Goal: Task Accomplishment & Management: Manage account settings

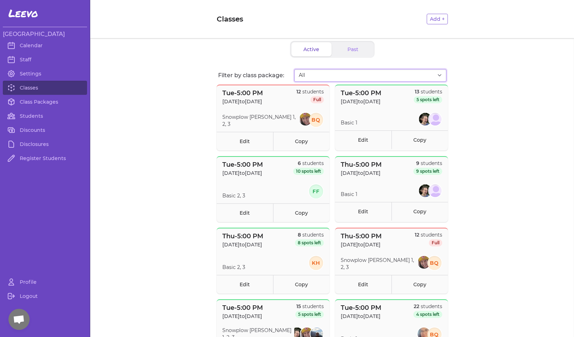
select select "2874"
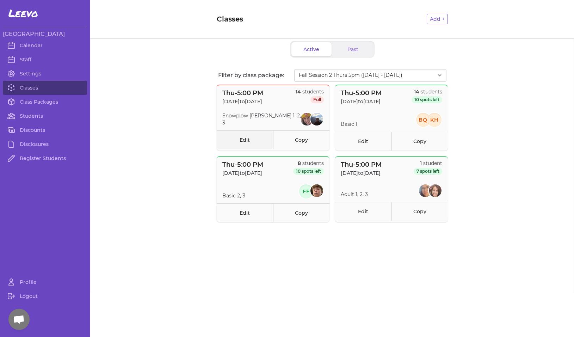
click at [246, 138] on link "Edit" at bounding box center [245, 139] width 56 height 19
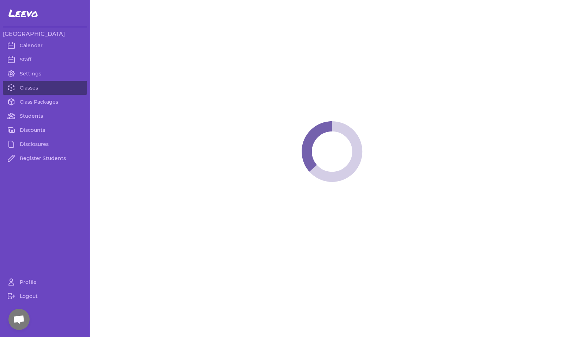
select select "4"
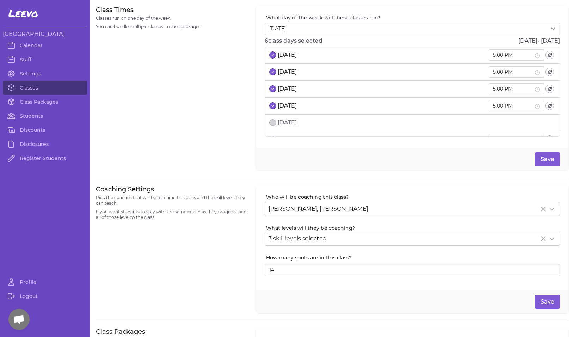
scroll to position [4, 0]
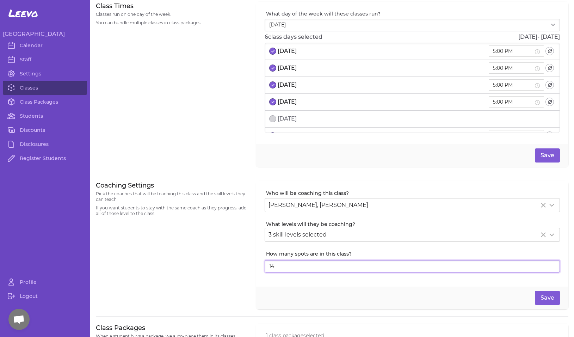
type input "15"
click at [547, 265] on input "15" at bounding box center [412, 266] width 295 height 13
click at [541, 296] on button "Save" at bounding box center [547, 298] width 25 height 14
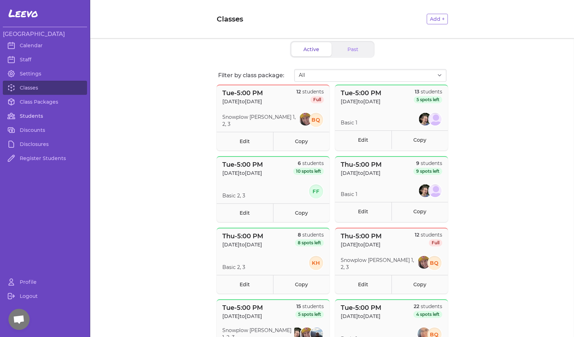
click at [31, 116] on link "Students" at bounding box center [45, 116] width 84 height 14
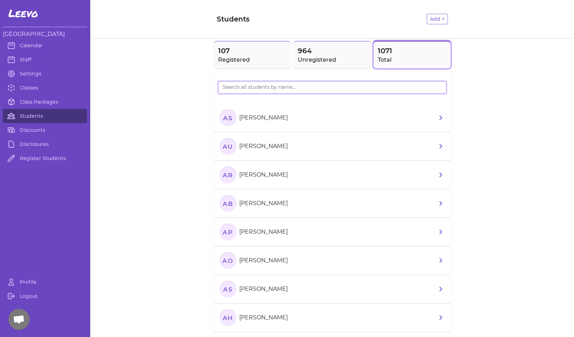
click at [251, 90] on input "search" at bounding box center [332, 87] width 228 height 13
type input "runno"
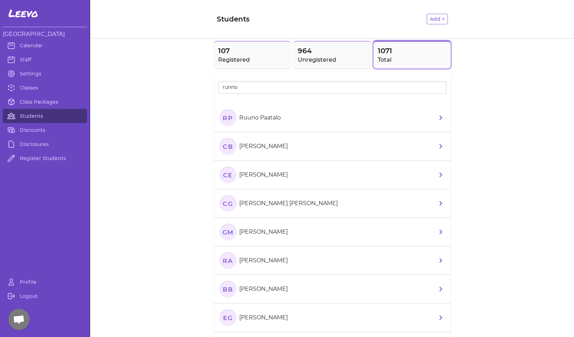
click at [234, 135] on li "CB Callen Brunson" at bounding box center [332, 146] width 237 height 29
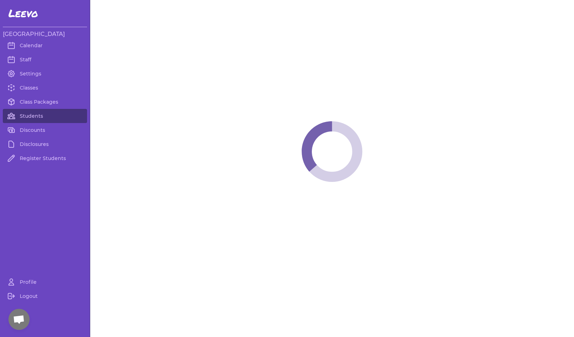
select select "MT"
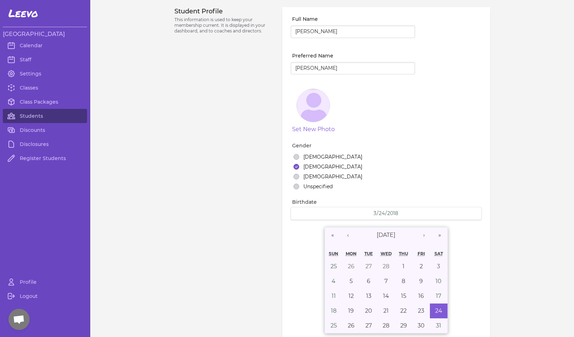
select select "3"
click at [40, 113] on link "Students" at bounding box center [45, 116] width 84 height 14
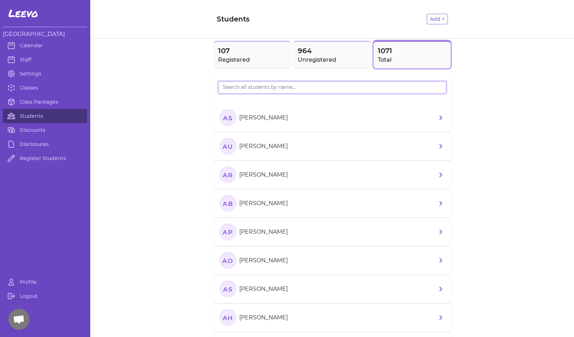
click at [234, 85] on input "search" at bounding box center [332, 87] width 228 height 13
type input "runno"
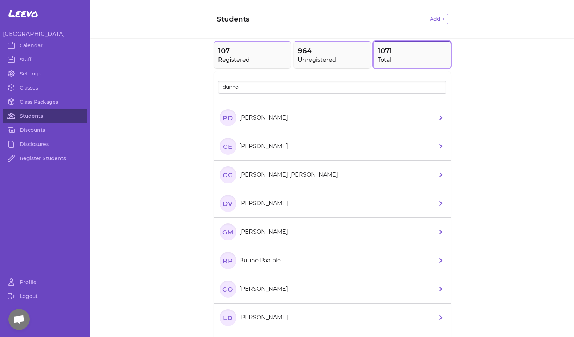
drag, startPoint x: 222, startPoint y: 100, endPoint x: 225, endPoint y: 121, distance: 21.3
click at [225, 121] on text "PD" at bounding box center [227, 117] width 11 height 7
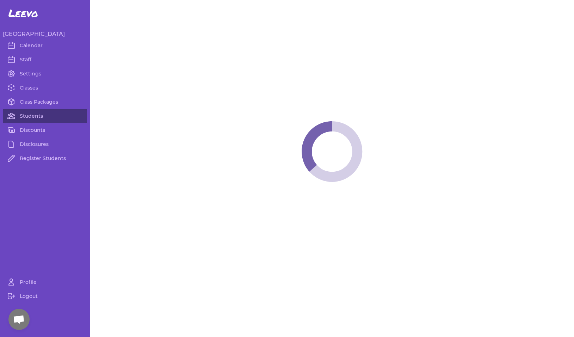
select select "MT"
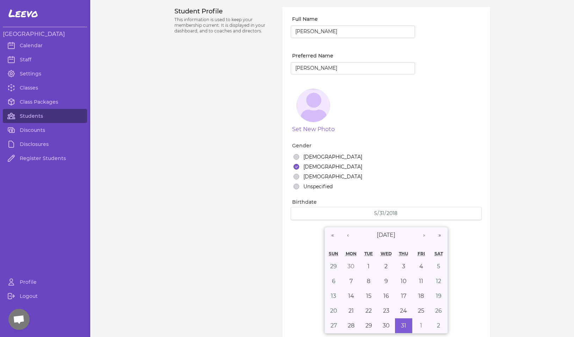
select select "1"
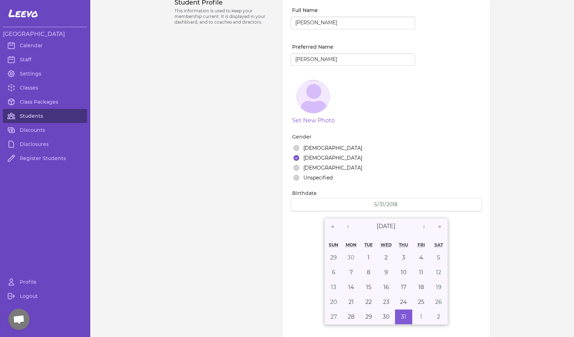
click at [50, 116] on link "Students" at bounding box center [45, 116] width 84 height 14
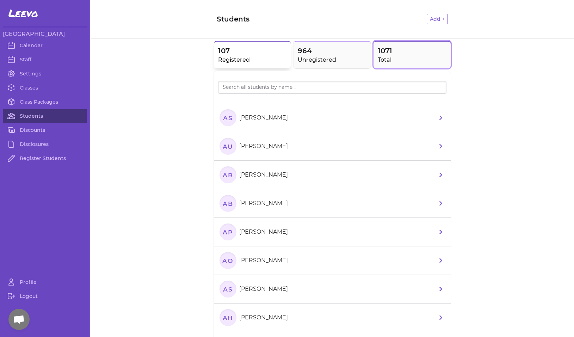
click at [252, 57] on h2 "Registered" at bounding box center [252, 60] width 69 height 8
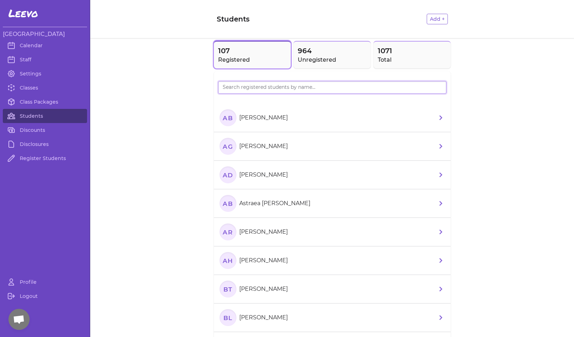
click at [251, 85] on input "search" at bounding box center [332, 87] width 228 height 13
type input "runno"
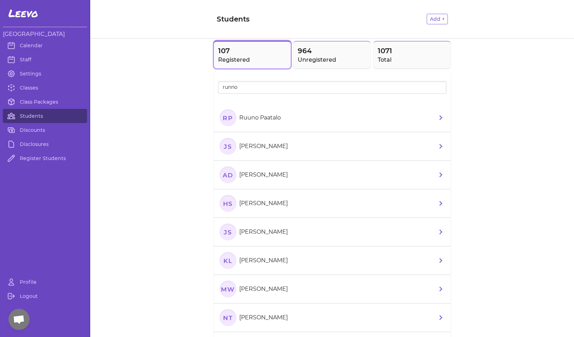
click at [229, 116] on text "RP" at bounding box center [228, 117] width 10 height 7
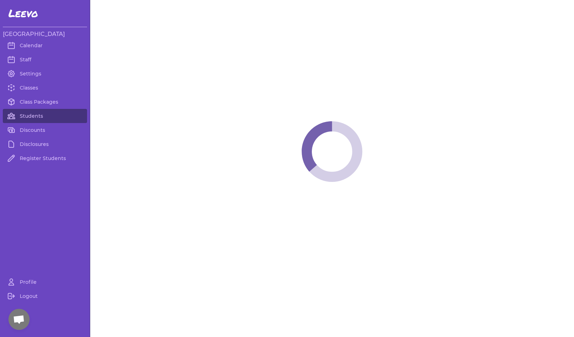
select select "MT"
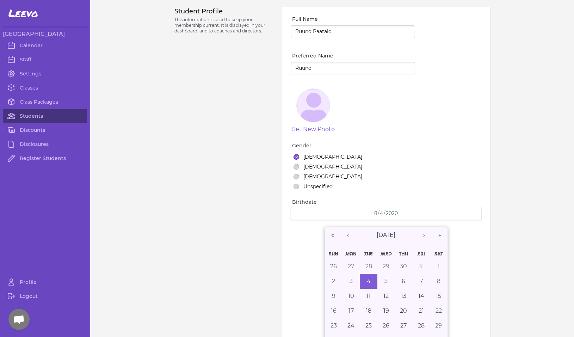
select select "1"
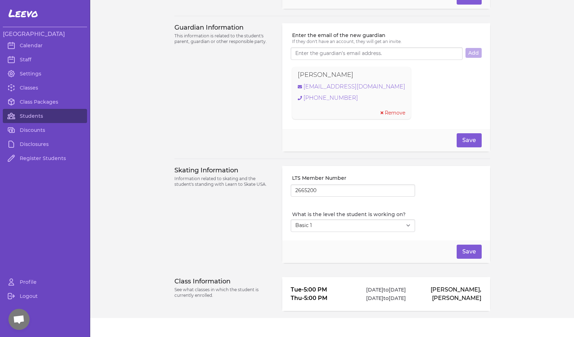
scroll to position [497, 0]
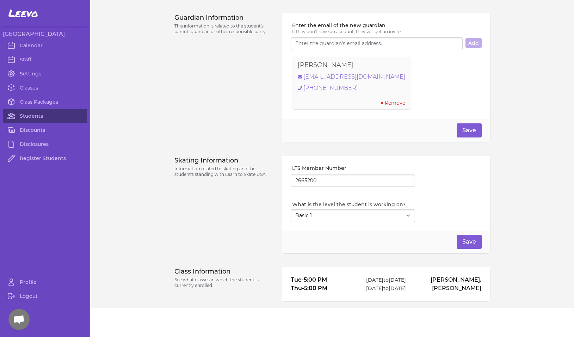
drag, startPoint x: 288, startPoint y: 292, endPoint x: 488, endPoint y: 299, distance: 200.0
click at [488, 299] on div "Class Information See what classes in which the student is currently enrolled. …" at bounding box center [332, 284] width 484 height 48
click at [215, 231] on div "Skating Information Information related to skating and the student's standing w…" at bounding box center [224, 204] width 100 height 97
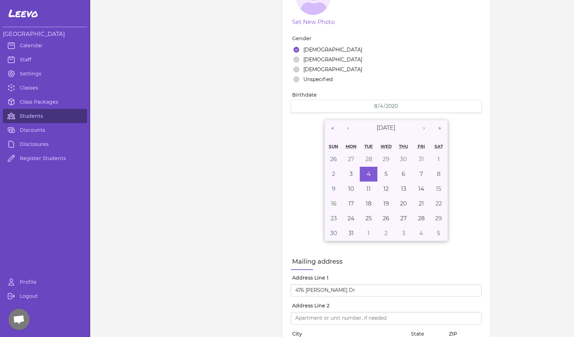
scroll to position [79, 0]
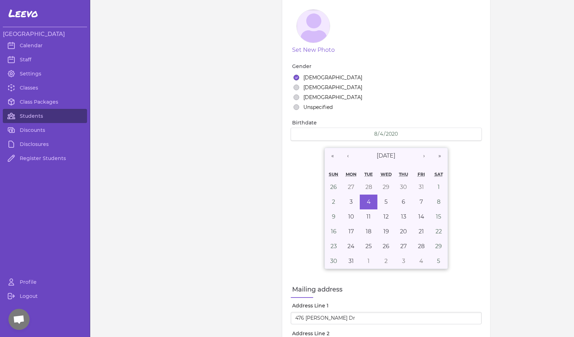
click at [294, 88] on button "Male" at bounding box center [297, 88] width 6 height 6
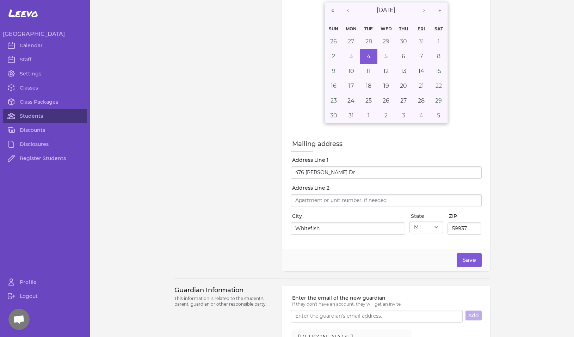
scroll to position [238, 0]
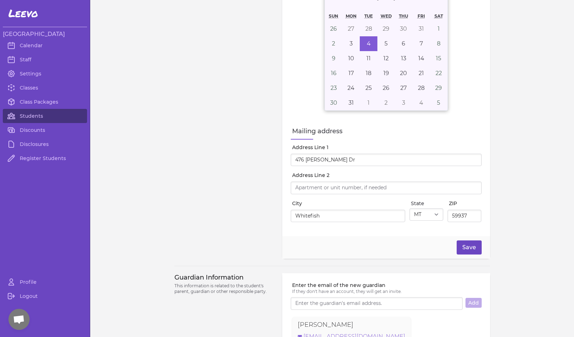
click at [465, 251] on button "Save" at bounding box center [469, 247] width 25 height 14
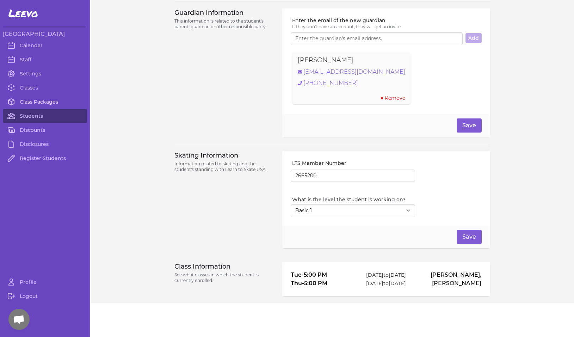
click at [33, 101] on link "Class Packages" at bounding box center [45, 102] width 84 height 14
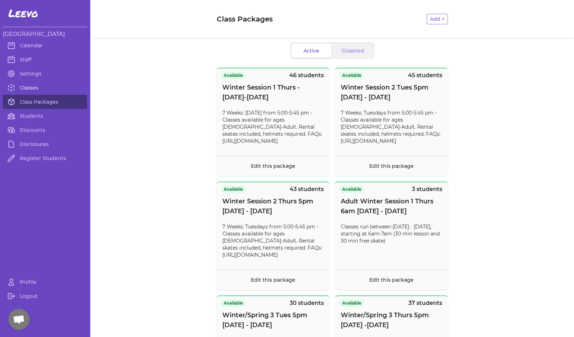
click at [33, 88] on link "Classes" at bounding box center [45, 88] width 84 height 14
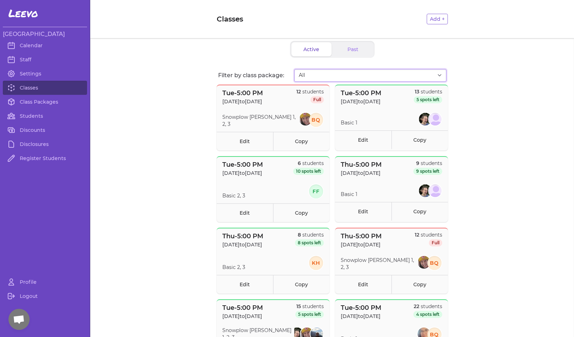
select select "2873"
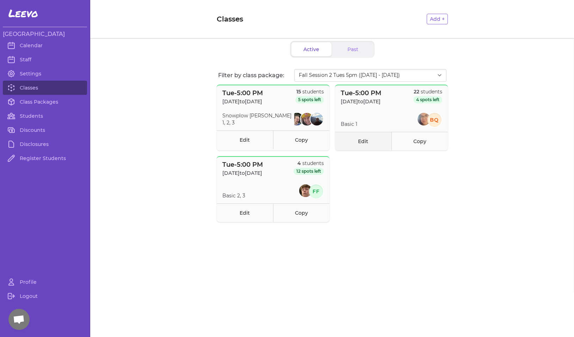
click at [361, 141] on link "Edit" at bounding box center [363, 141] width 56 height 19
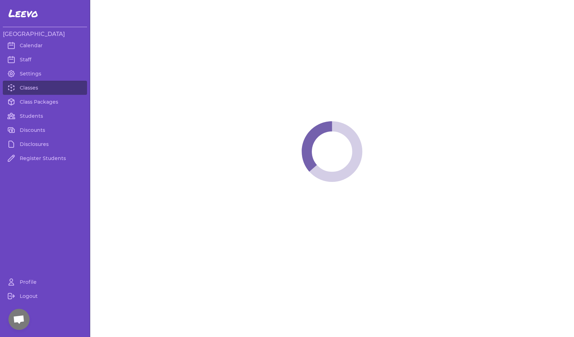
select select "2"
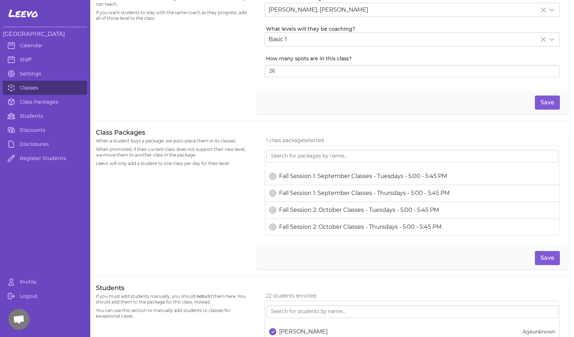
scroll to position [378, 0]
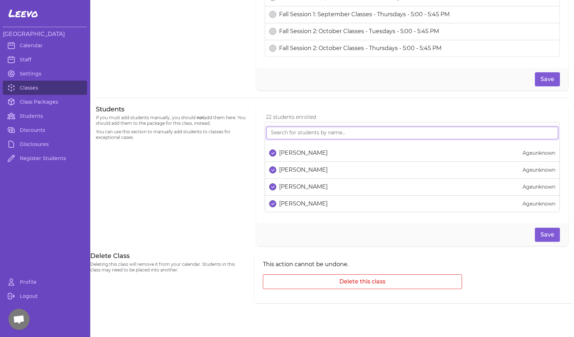
click at [330, 131] on input "search" at bounding box center [412, 133] width 292 height 13
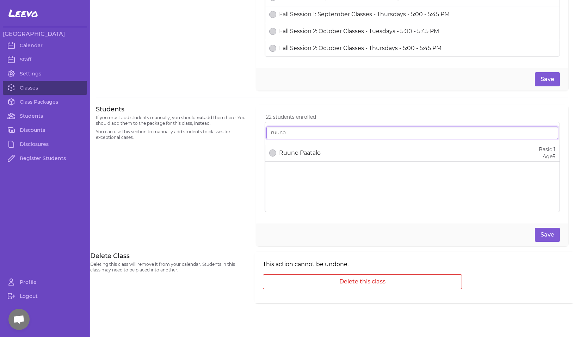
type input "ruin"
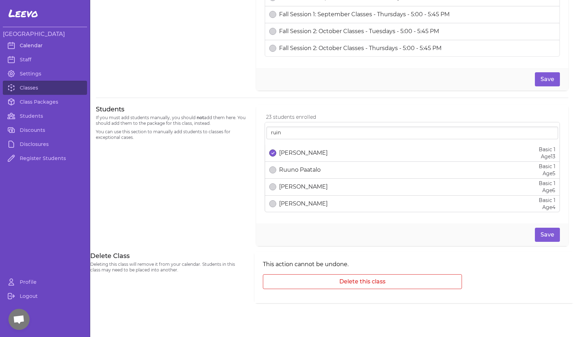
click at [31, 45] on link "Calendar" at bounding box center [45, 45] width 84 height 14
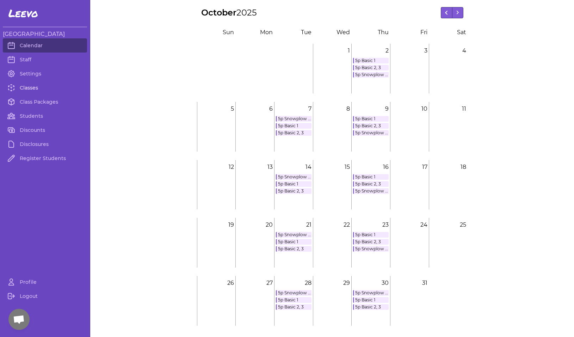
click at [27, 86] on link "Classes" at bounding box center [45, 88] width 84 height 14
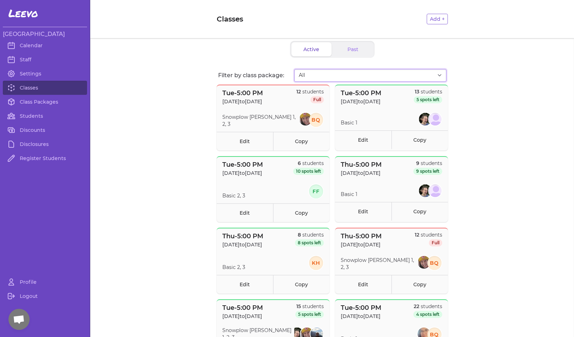
select select "2873"
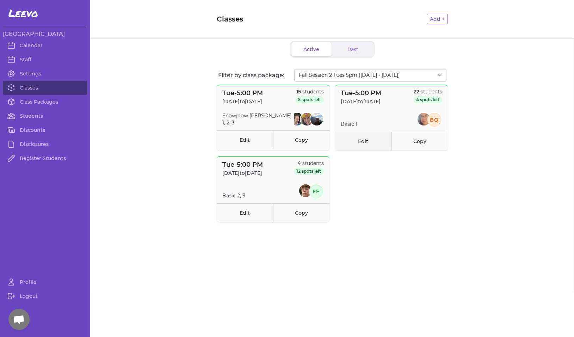
click at [363, 140] on link "Edit" at bounding box center [363, 141] width 56 height 19
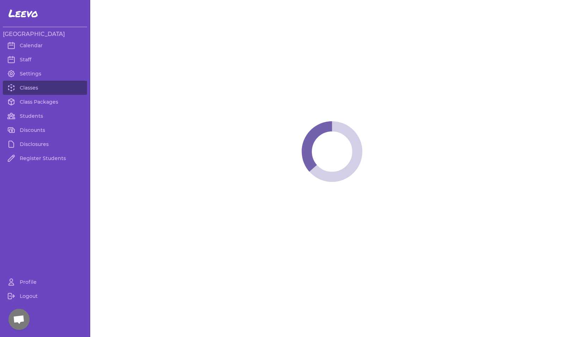
select select "2"
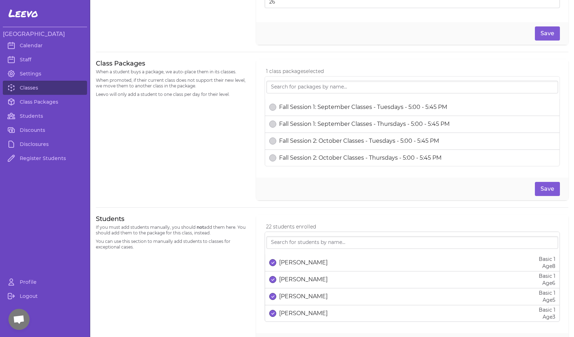
scroll to position [270, 0]
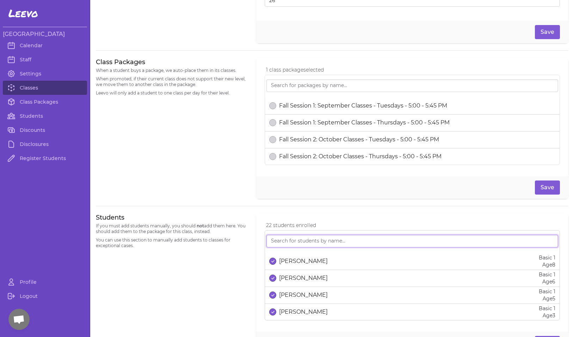
click at [307, 244] on input "search" at bounding box center [412, 241] width 292 height 13
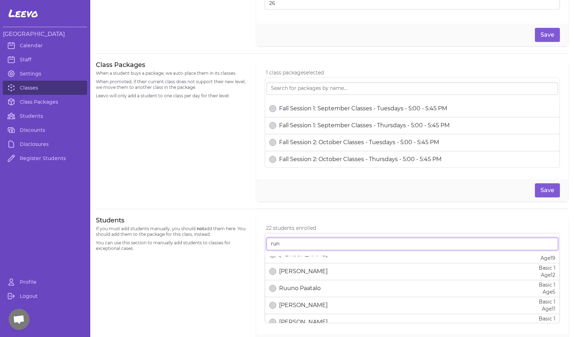
scroll to position [62, 0]
type input "run"
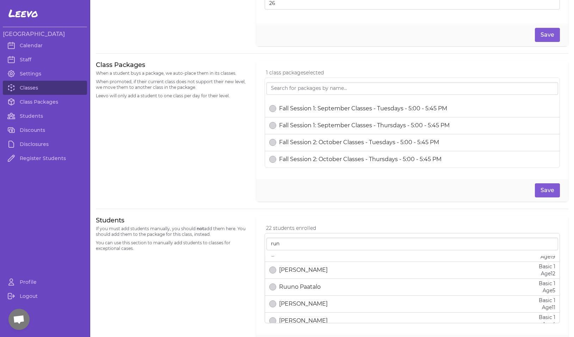
click at [272, 288] on button "select date" at bounding box center [272, 286] width 7 height 7
click at [544, 190] on button "Save" at bounding box center [547, 190] width 25 height 14
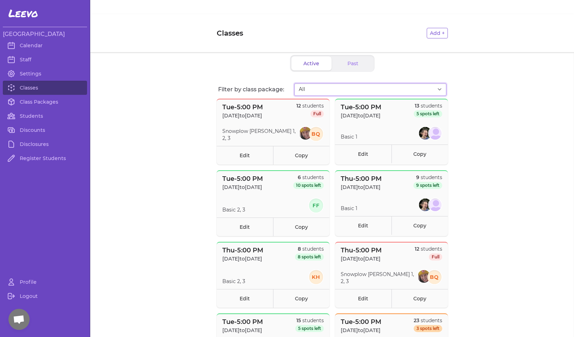
select select "2874"
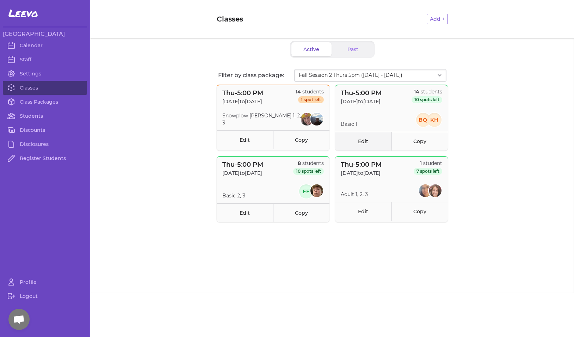
click at [360, 138] on link "Edit" at bounding box center [363, 141] width 56 height 19
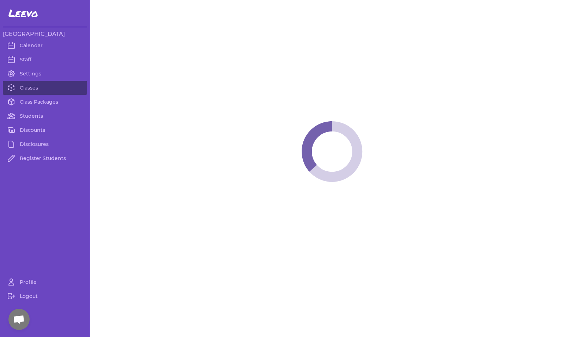
select select "4"
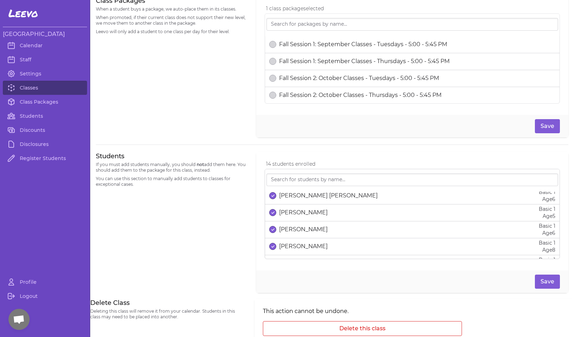
scroll to position [143, 0]
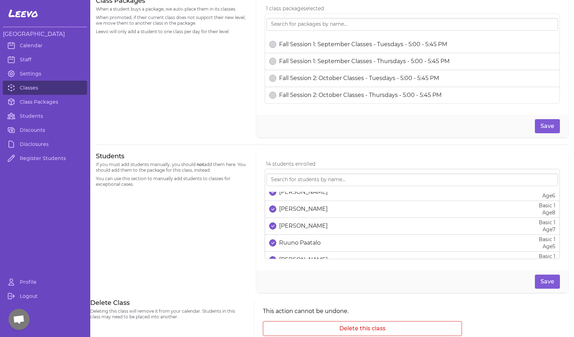
click at [291, 241] on p "Ruuno Paatalo" at bounding box center [300, 243] width 42 height 8
click at [544, 281] on button "Save" at bounding box center [547, 282] width 25 height 14
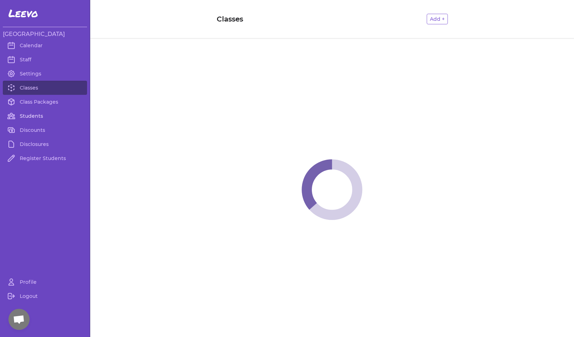
click at [29, 114] on link "Students" at bounding box center [45, 116] width 84 height 14
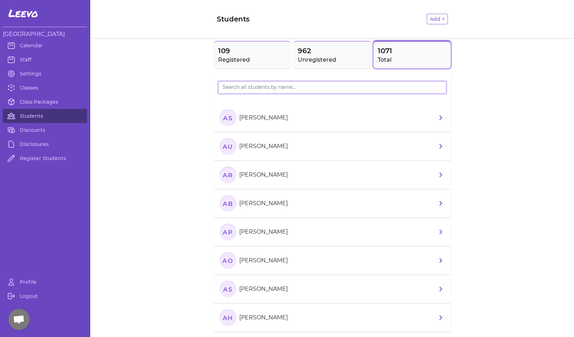
click at [242, 88] on input "search" at bounding box center [332, 87] width 228 height 13
type input "clair"
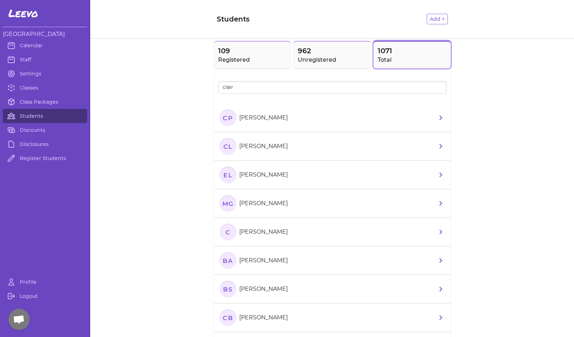
click at [230, 122] on icon "CP" at bounding box center [228, 117] width 17 height 17
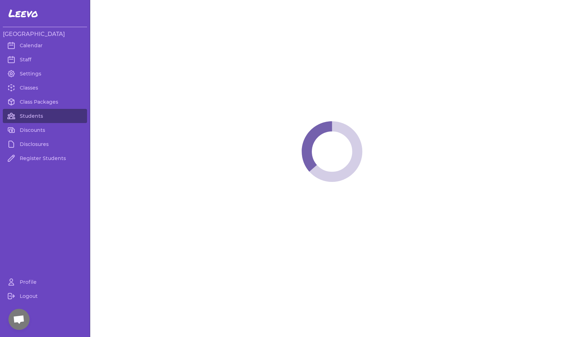
select select "MT"
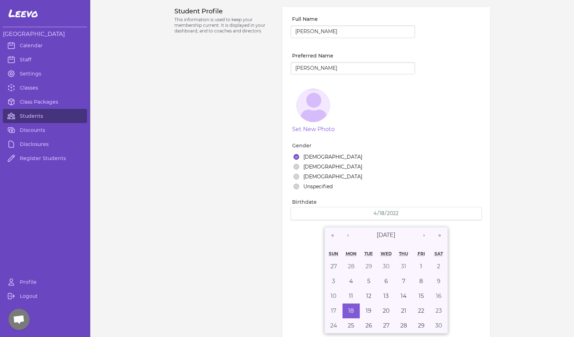
select select "7"
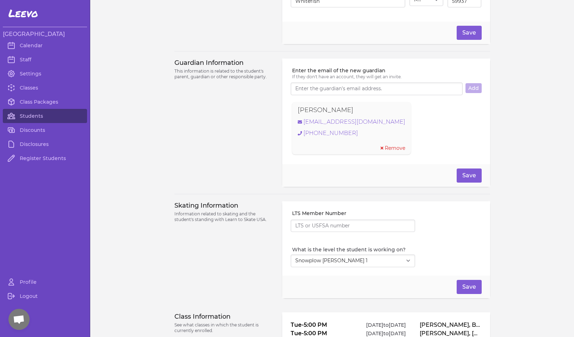
drag, startPoint x: 356, startPoint y: 112, endPoint x: 285, endPoint y: 116, distance: 71.6
click at [285, 116] on div "Enter the email of the new guardian If they don't have an account, they will ge…" at bounding box center [386, 112] width 208 height 106
copy p "Jennifer Paatalo"
click at [28, 114] on link "Students" at bounding box center [45, 116] width 84 height 14
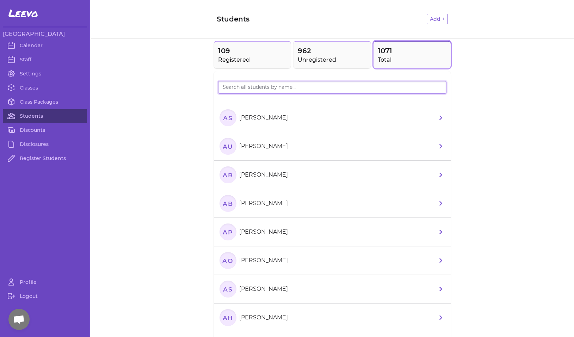
click at [235, 90] on input "search" at bounding box center [332, 87] width 228 height 13
type input "wya"
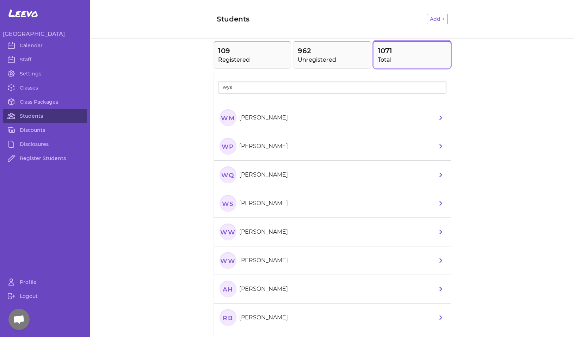
click at [225, 207] on text "WS" at bounding box center [228, 203] width 12 height 7
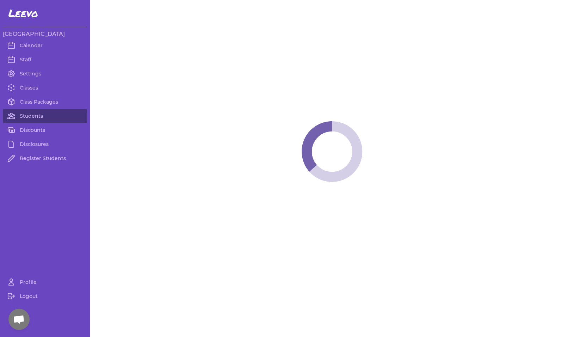
select select "MT"
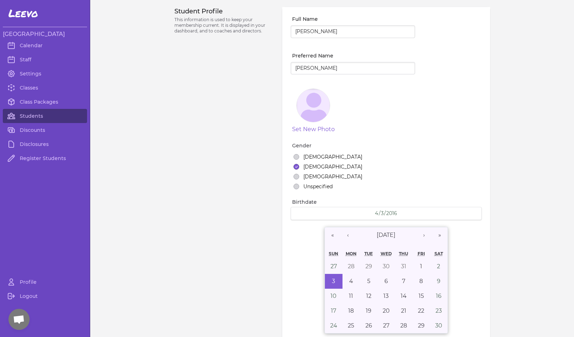
select select "1"
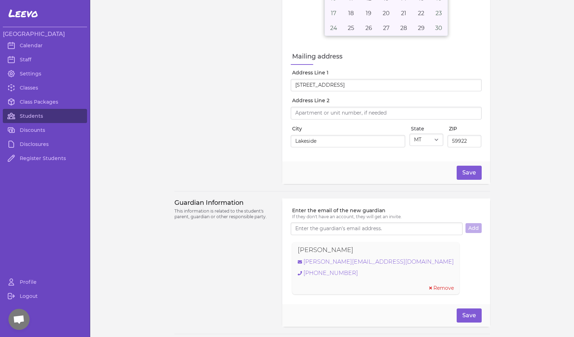
scroll to position [309, 0]
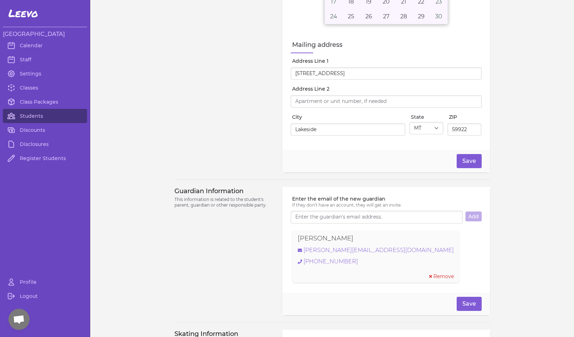
drag, startPoint x: 348, startPoint y: 242, endPoint x: 292, endPoint y: 240, distance: 55.7
click at [292, 240] on div "Andrew Saucier andrew.saucier32@gmail.com (916) 878-6269 Remove" at bounding box center [375, 257] width 167 height 52
copy p "Andrew Saucier"
click at [327, 254] on link "andrew.saucier32@gmail.com" at bounding box center [376, 250] width 156 height 8
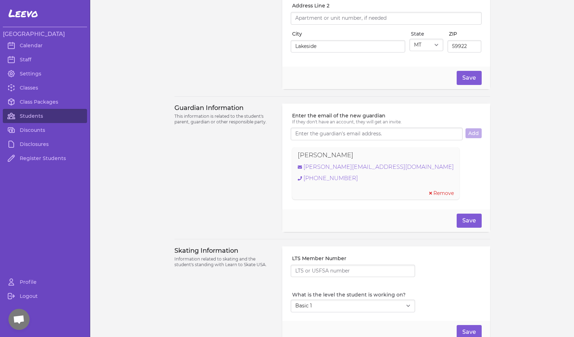
scroll to position [483, 0]
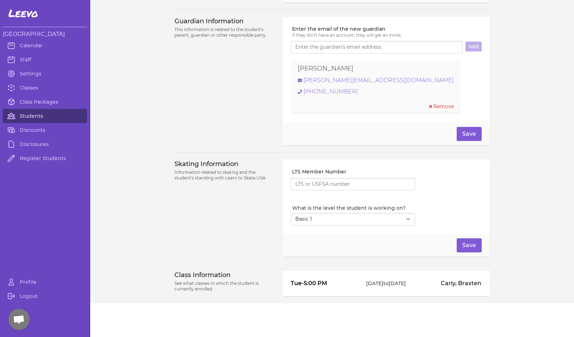
click at [33, 120] on link "Students" at bounding box center [45, 116] width 84 height 14
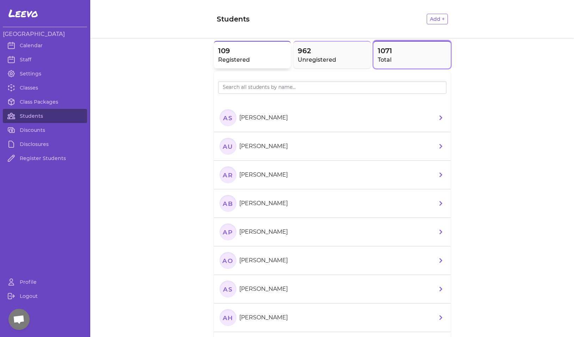
click at [228, 56] on h2 "Registered" at bounding box center [252, 60] width 69 height 8
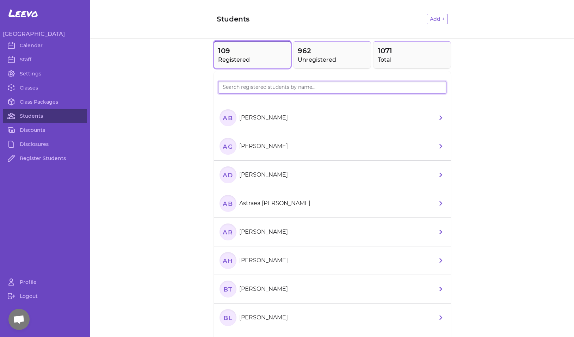
click at [231, 91] on input "search" at bounding box center [332, 87] width 228 height 13
type input "Theo"
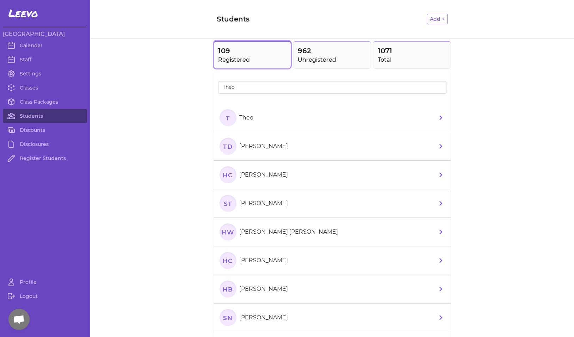
drag, startPoint x: 241, startPoint y: 98, endPoint x: 226, endPoint y: 121, distance: 27.1
click at [226, 121] on text "T" at bounding box center [228, 117] width 4 height 7
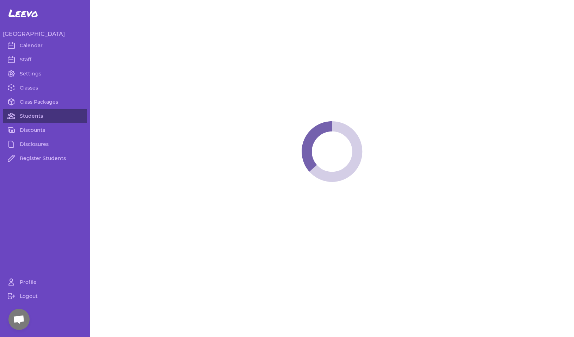
select select "MT"
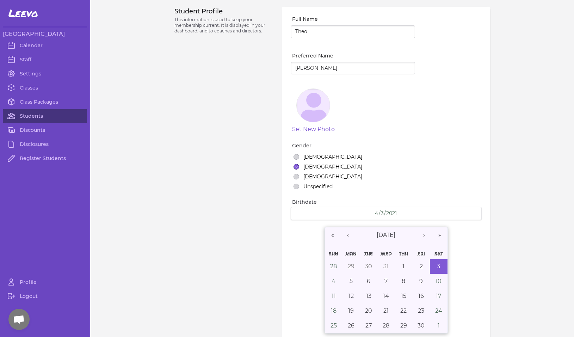
select select "7"
type input "Theo Saucier"
drag, startPoint x: 316, startPoint y: 66, endPoint x: 285, endPoint y: 66, distance: 31.0
type input "Theo"
click at [298, 264] on div "« ‹ April 2021 › » Sun Mon Tue Wed Thu Fri Sat 28 29 30 31 1 2 3 4 5 6 7 8 9 10…" at bounding box center [386, 280] width 191 height 109
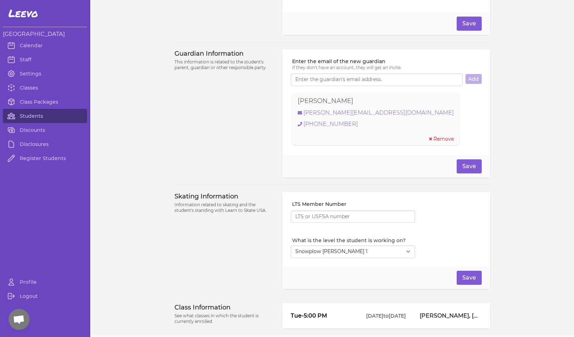
scroll to position [483, 0]
